Goal: Information Seeking & Learning: Find specific page/section

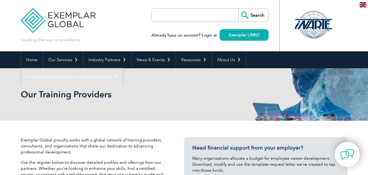
click at [123, 68] on link "Find Certified Professional / Training Provider" at bounding box center [72, 76] width 102 height 17
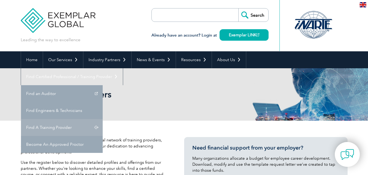
click at [288, 109] on div "Our Training Providers" at bounding box center [184, 94] width 327 height 52
click at [103, 119] on link "Find A Training Provider" at bounding box center [62, 127] width 82 height 17
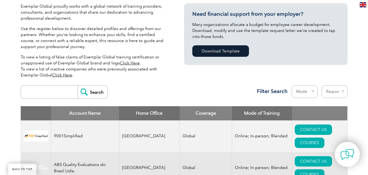
scroll to position [191, 0]
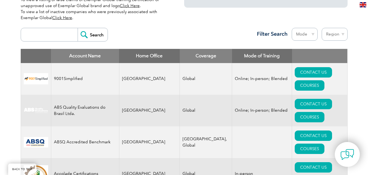
click at [49, 34] on input "search" at bounding box center [51, 34] width 54 height 13
type input "royal"
click at [88, 38] on input "Search" at bounding box center [93, 34] width 30 height 13
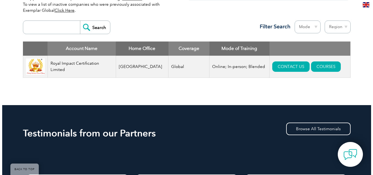
scroll to position [245, 0]
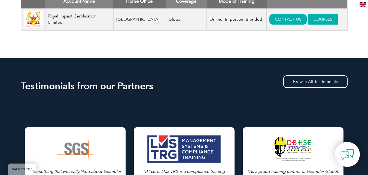
click at [309, 22] on link "COURSES" at bounding box center [323, 19] width 30 height 10
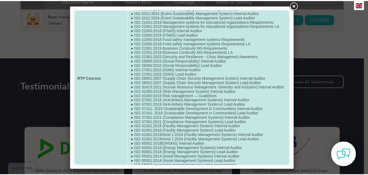
scroll to position [128, 0]
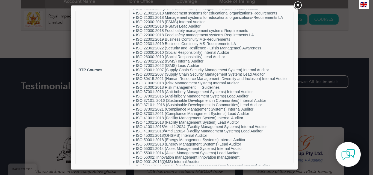
click at [297, 6] on link at bounding box center [297, 6] width 10 height 10
